Goal: Find specific page/section: Find specific page/section

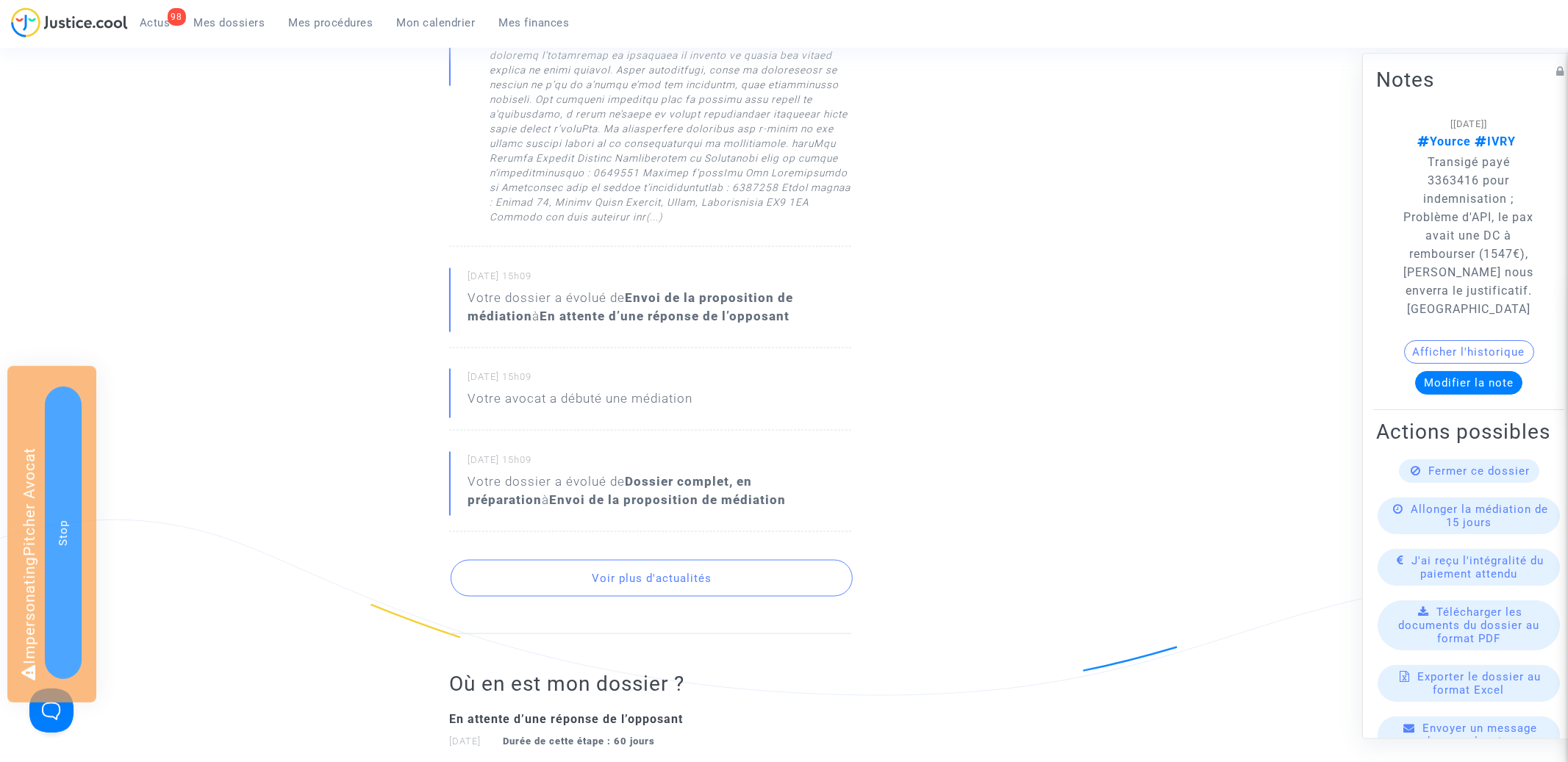
scroll to position [1672, 0]
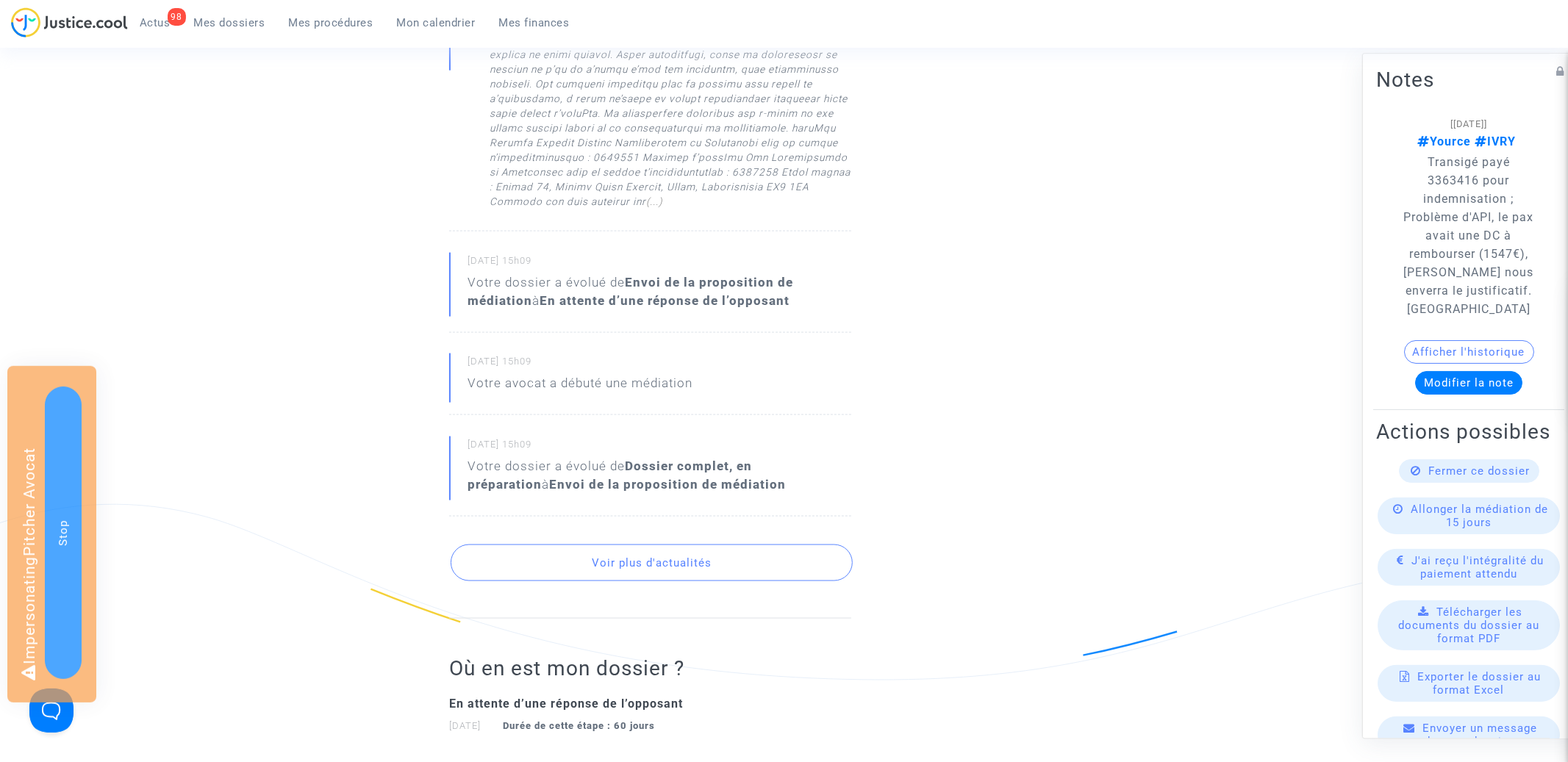
click at [674, 545] on button "Voir plus d'actualités" at bounding box center [652, 563] width 402 height 37
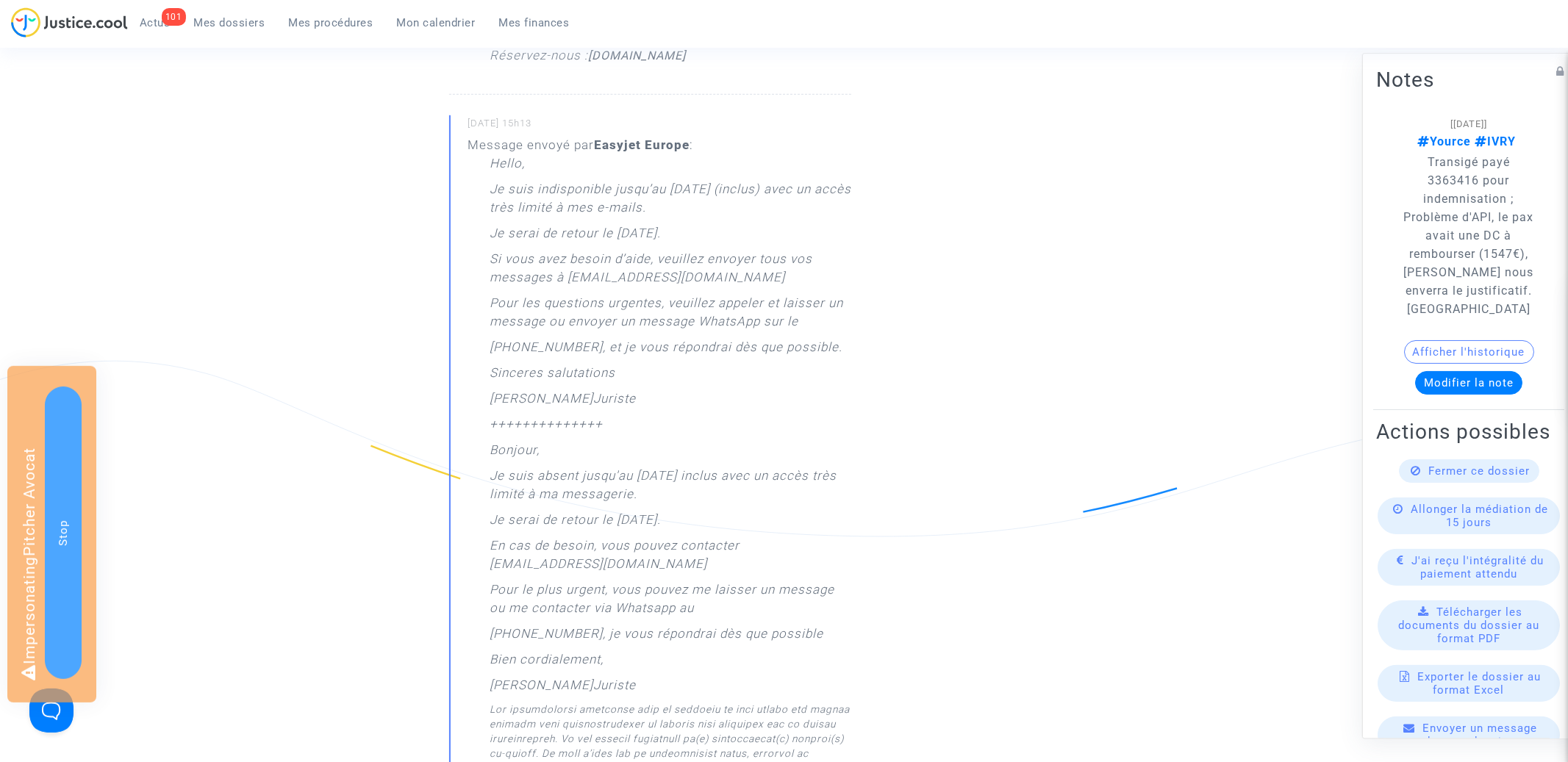
scroll to position [933, 0]
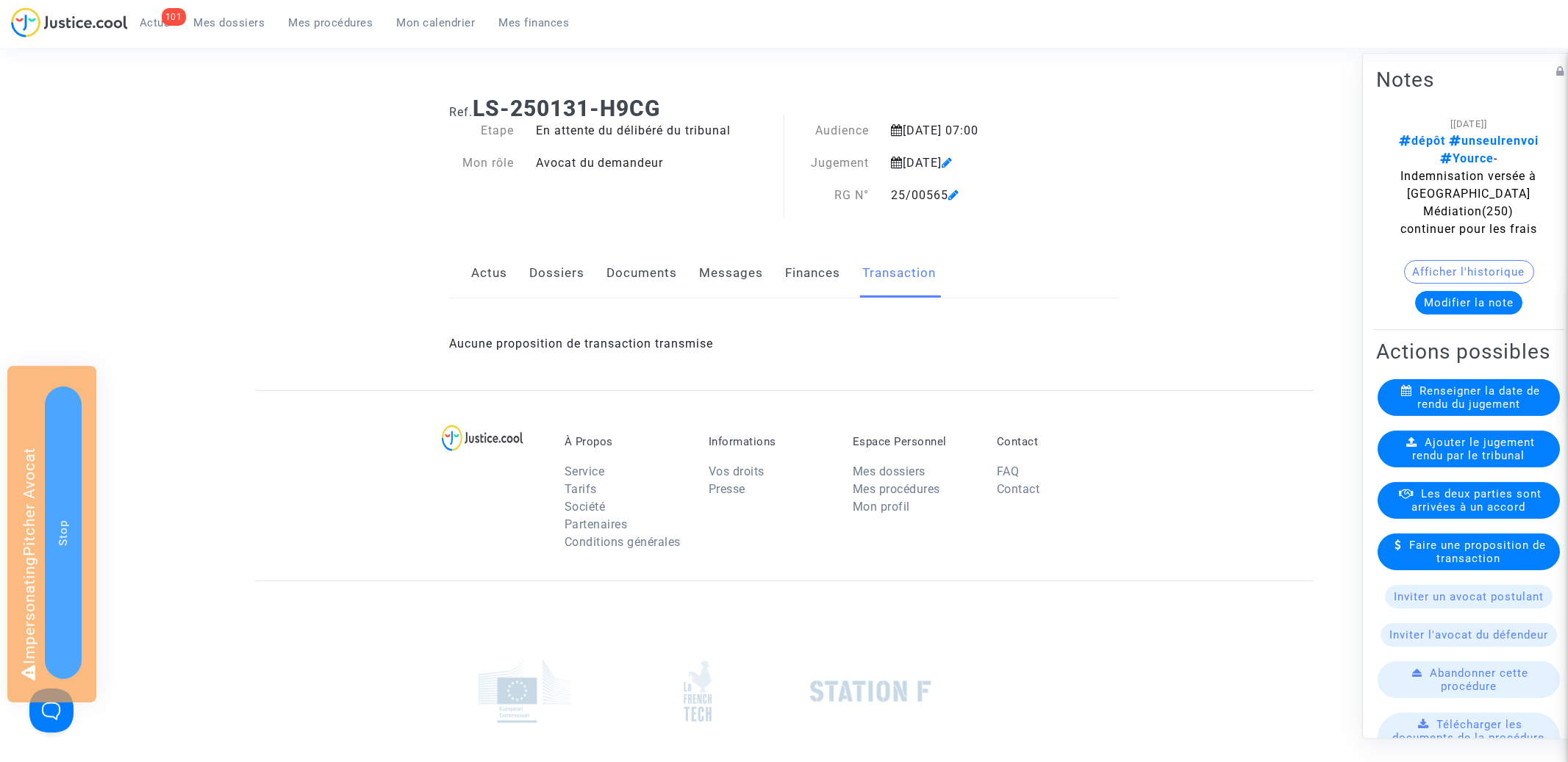
click at [485, 278] on link "Actus" at bounding box center [489, 273] width 36 height 49
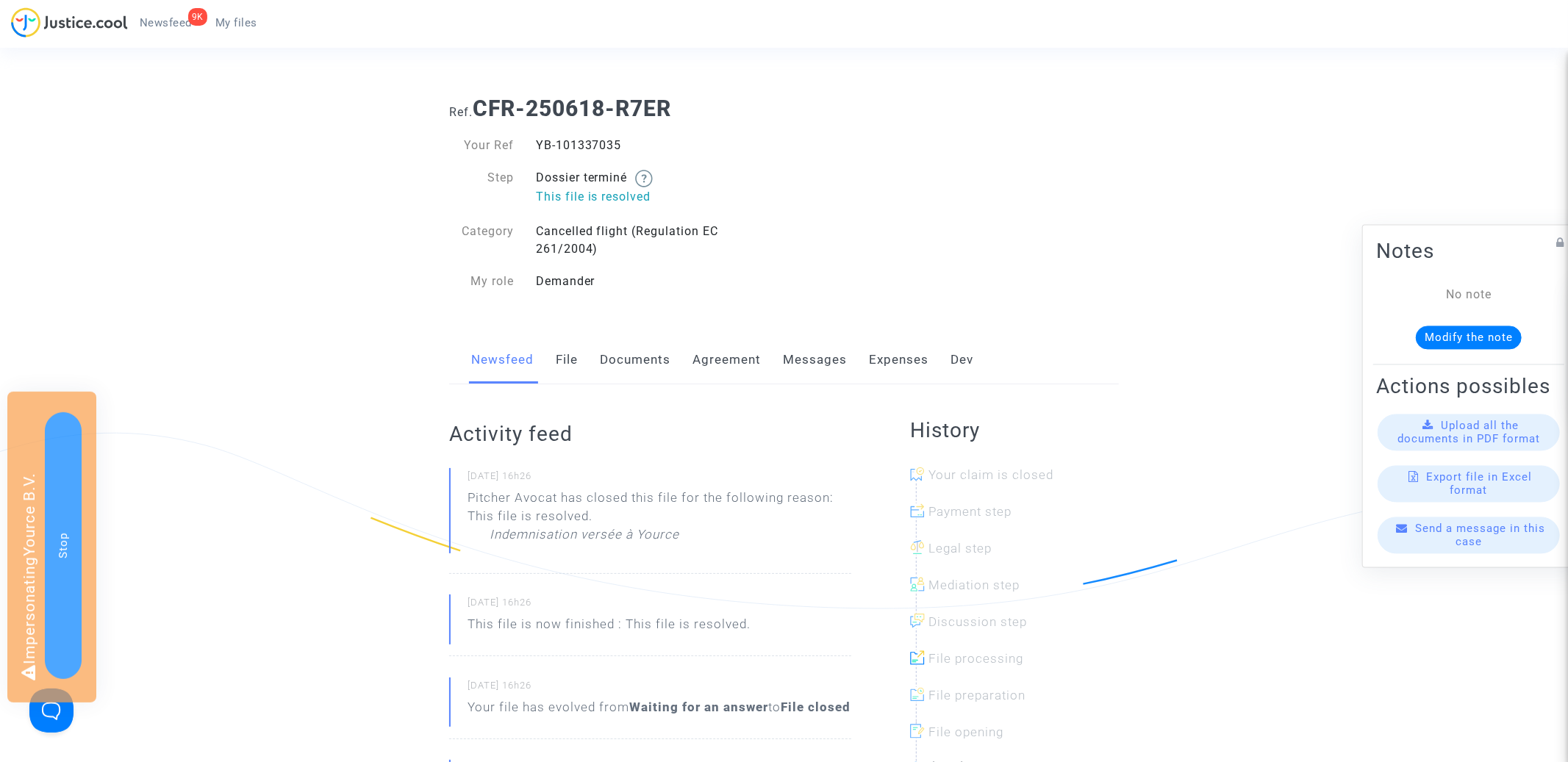
click at [235, 26] on span "My files" at bounding box center [236, 22] width 42 height 13
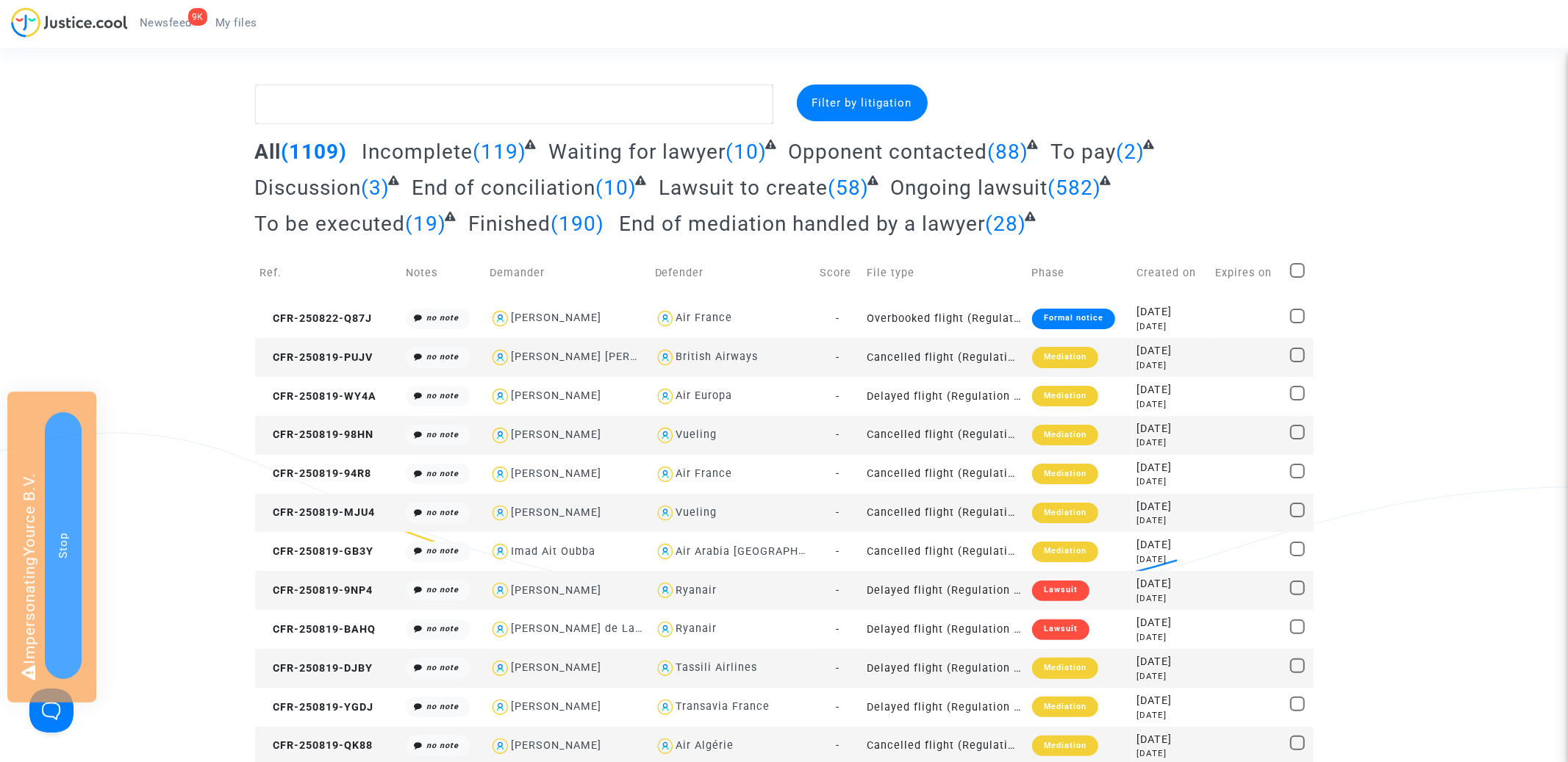
click at [876, 105] on span "Filter by litigation" at bounding box center [861, 103] width 100 height 13
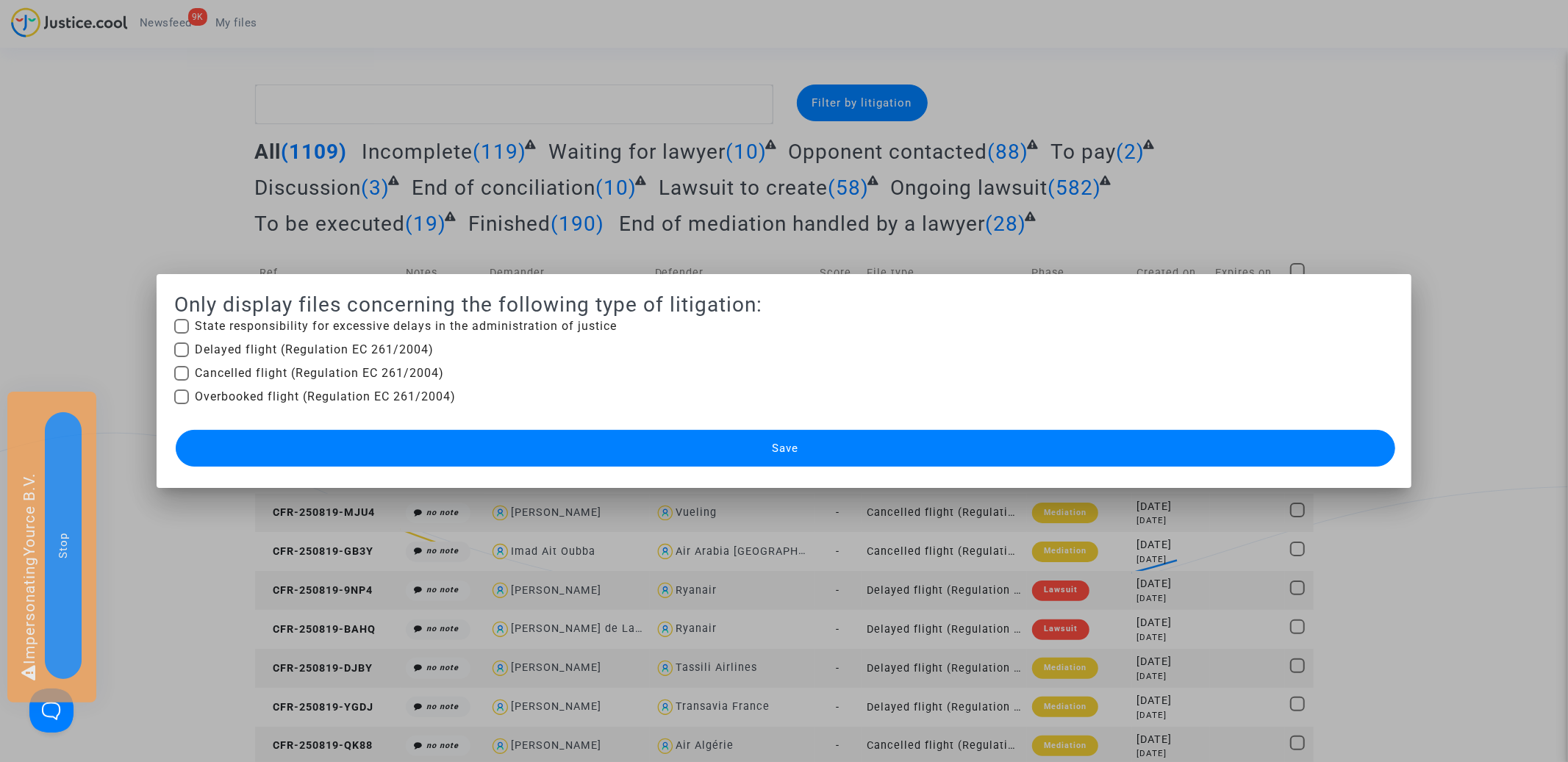
click at [271, 328] on span "State responsibility for excessive delays in the administration of justice" at bounding box center [405, 326] width 422 height 18
click at [181, 333] on input "State responsibility for excessive delays in the administration of justice" at bounding box center [180, 333] width 1 height 1
checkbox input "true"
